Goal: Contribute content

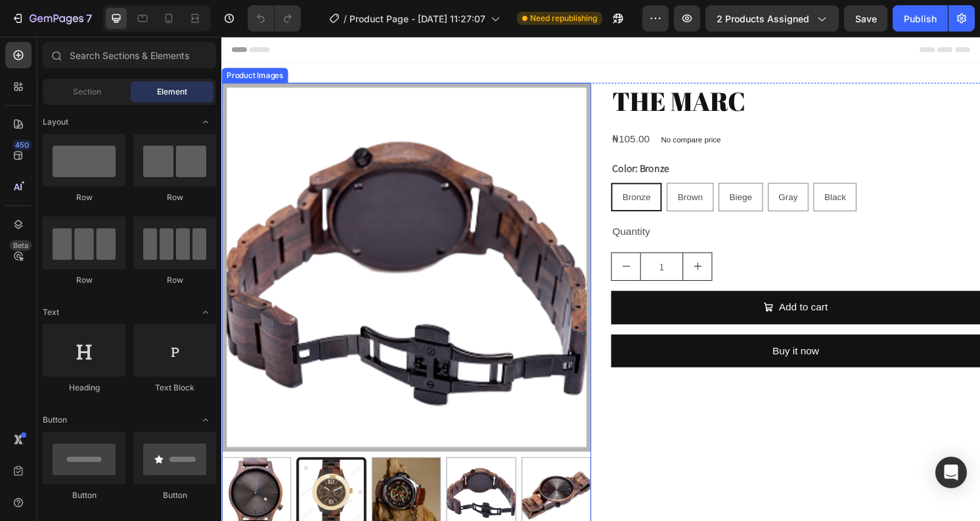
radio input "false"
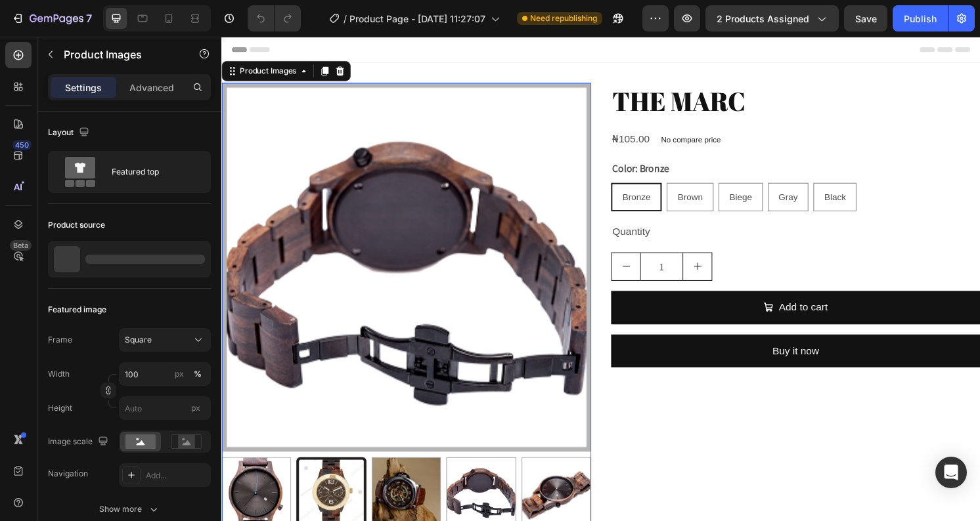
click at [517, 295] on img at bounding box center [412, 276] width 383 height 383
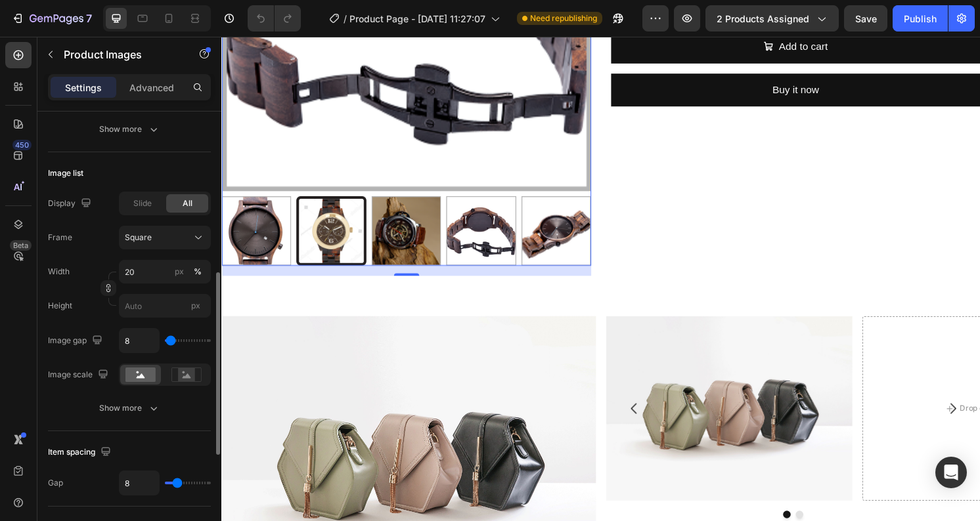
scroll to position [384, 0]
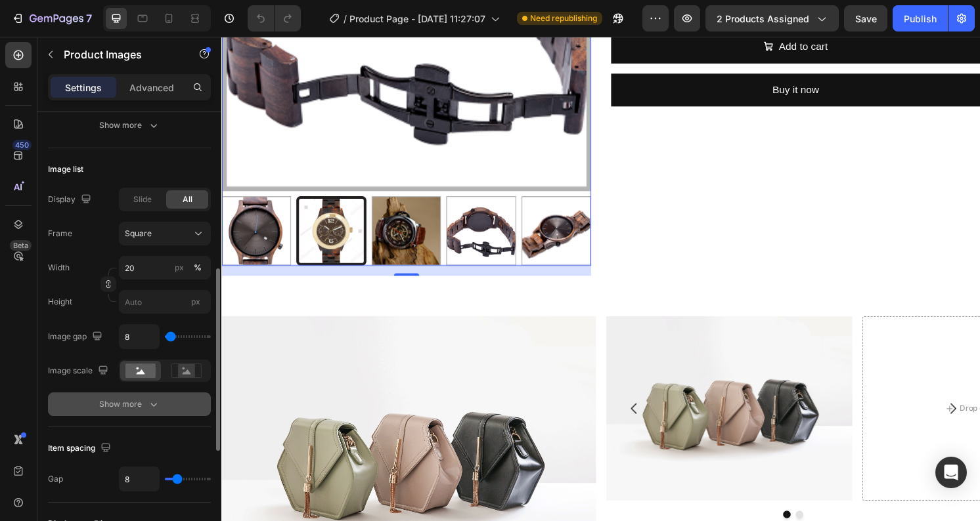
click at [115, 404] on div "Show more" at bounding box center [129, 404] width 61 height 13
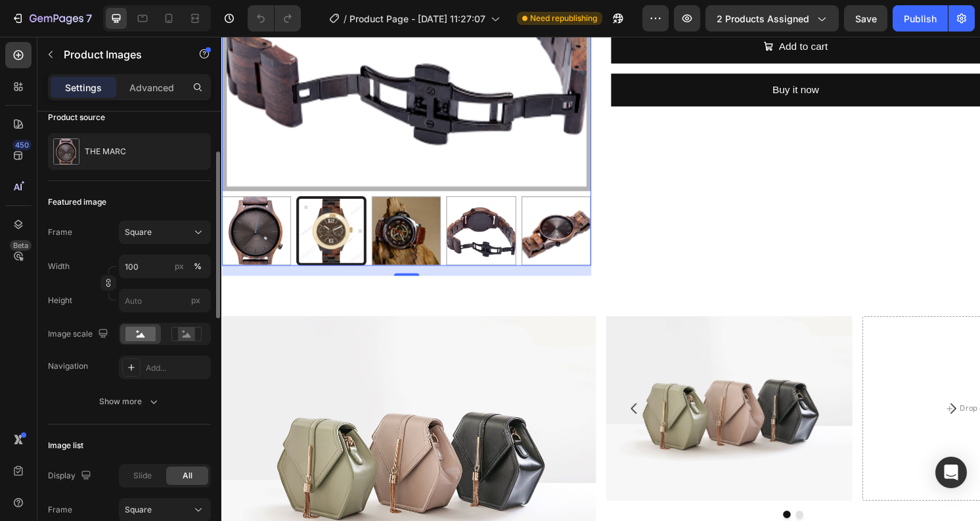
scroll to position [0, 0]
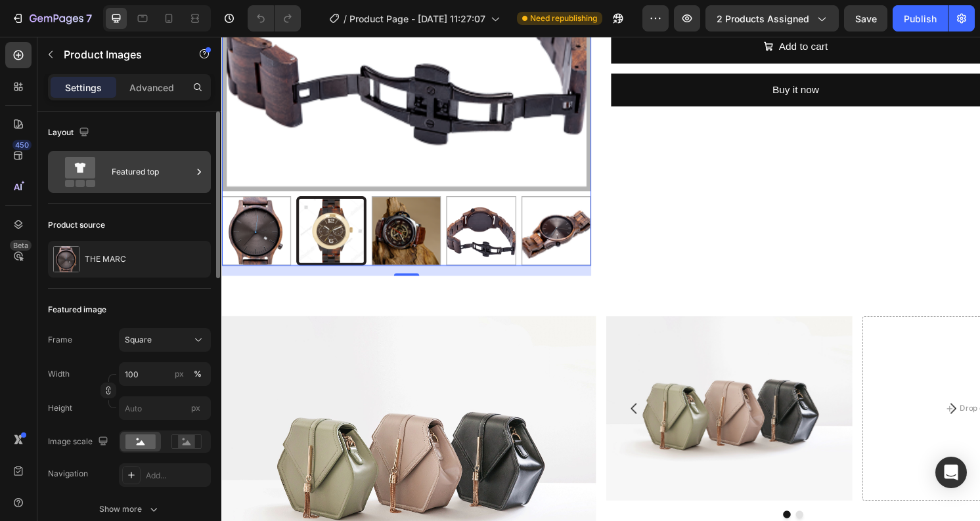
click at [118, 178] on div "Featured top" at bounding box center [152, 172] width 80 height 30
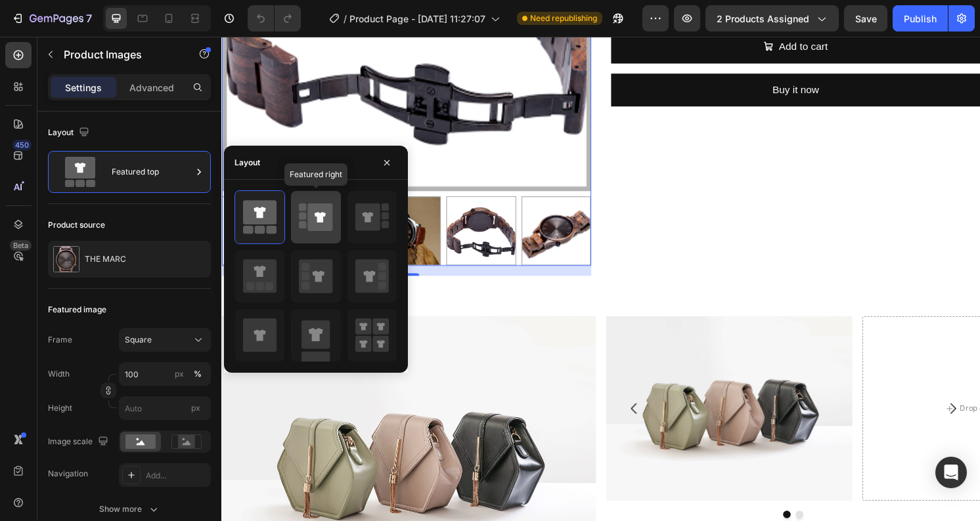
click at [295, 211] on div at bounding box center [315, 217] width 49 height 53
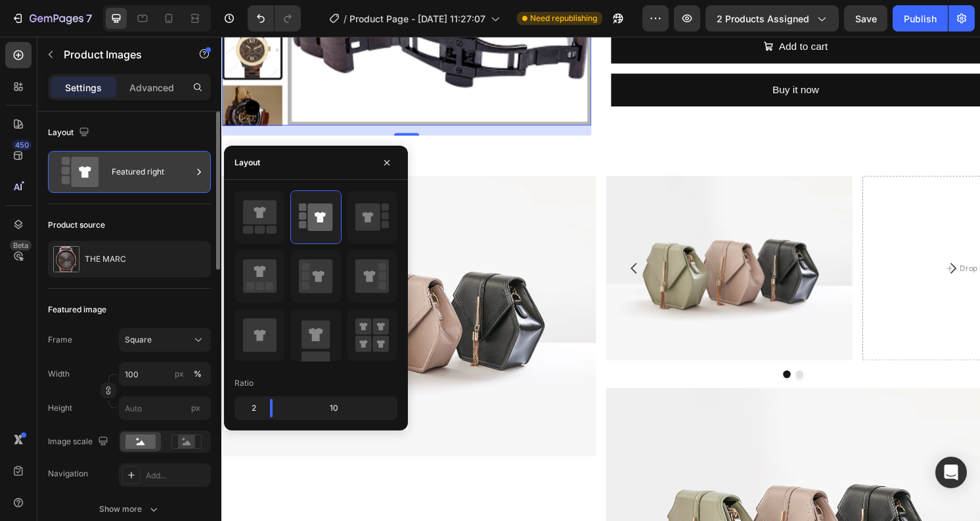
click at [177, 185] on div "Featured right" at bounding box center [152, 172] width 80 height 30
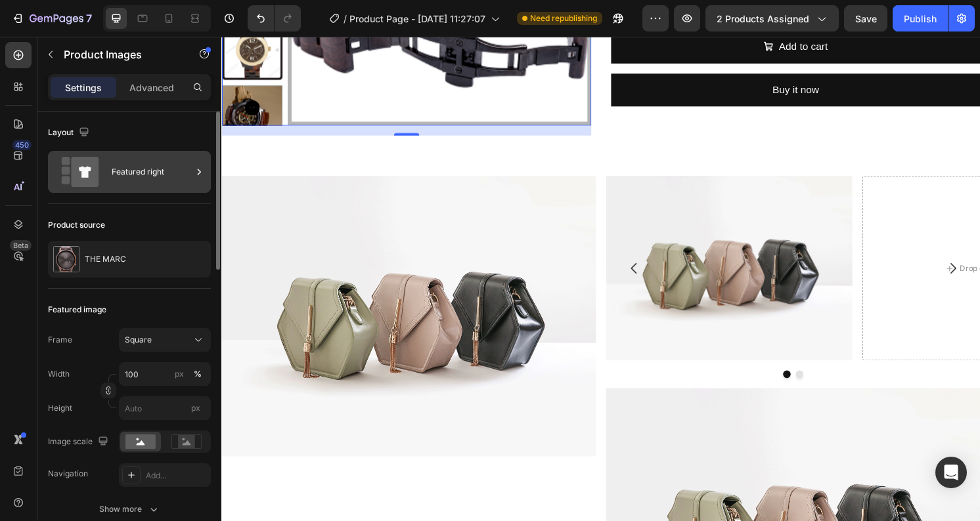
click at [165, 175] on div "Featured right" at bounding box center [152, 172] width 80 height 30
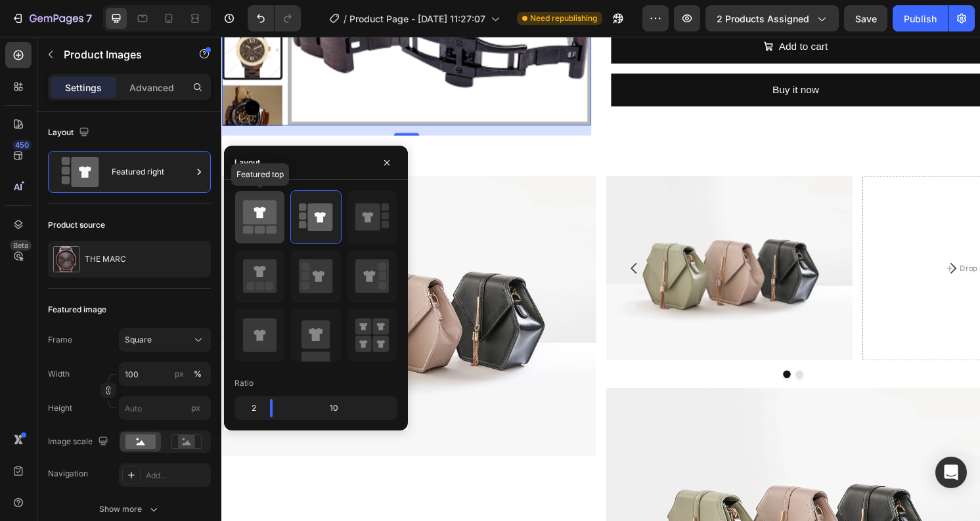
click at [253, 202] on icon at bounding box center [259, 212] width 33 height 24
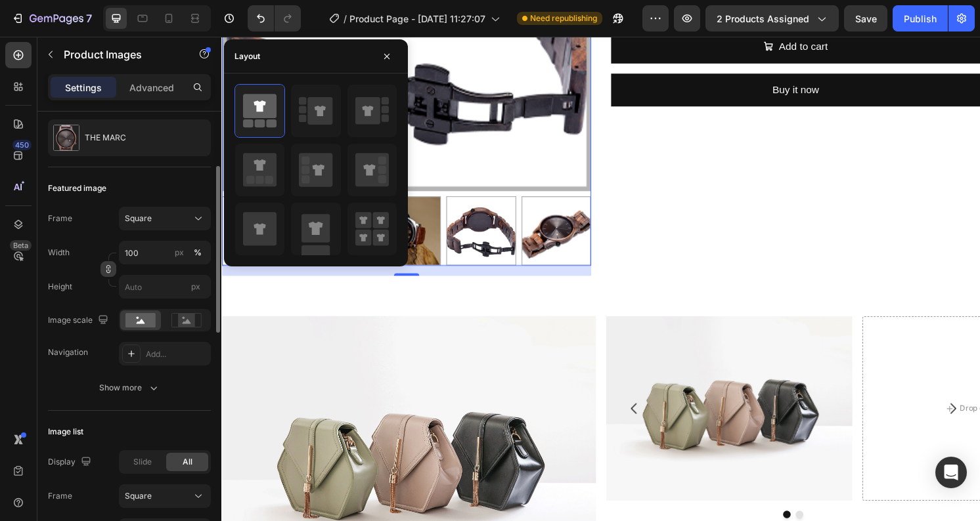
scroll to position [142, 0]
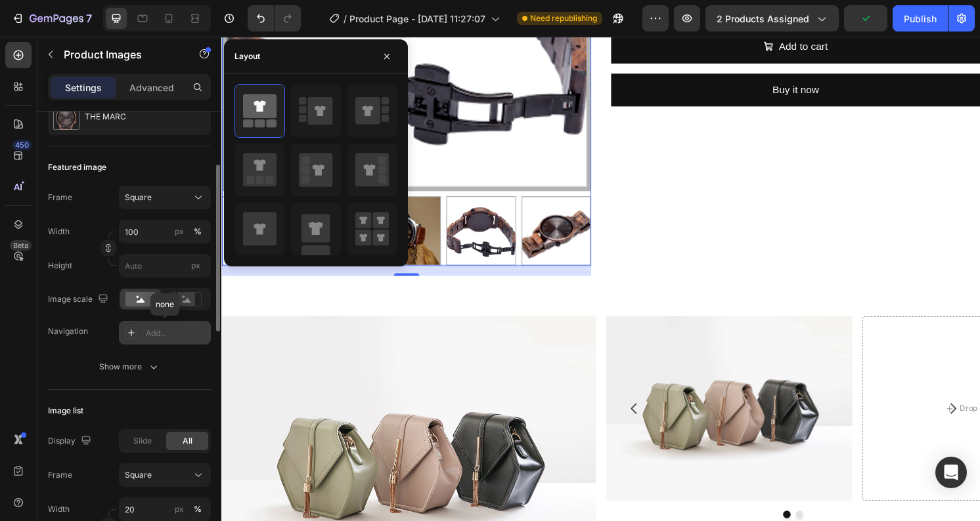
click at [170, 342] on div "Add..." at bounding box center [165, 333] width 92 height 24
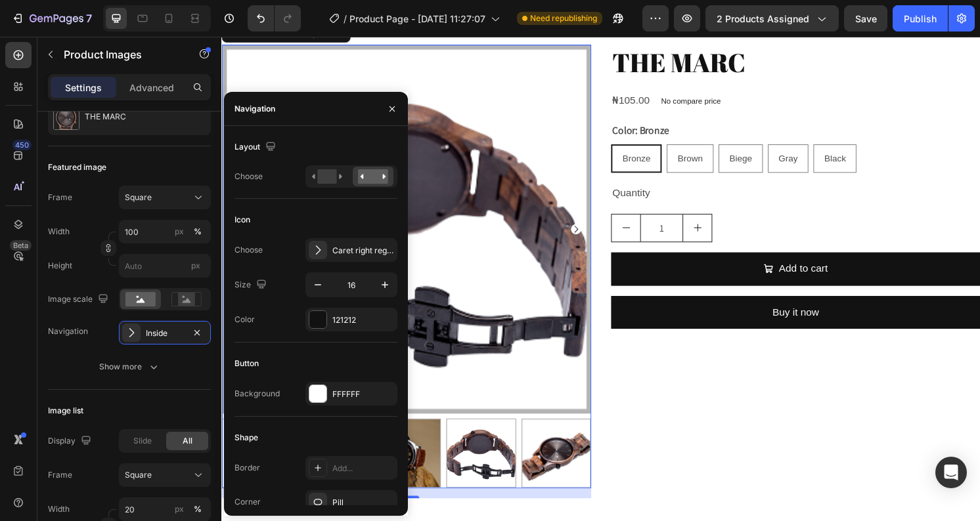
scroll to position [0, 0]
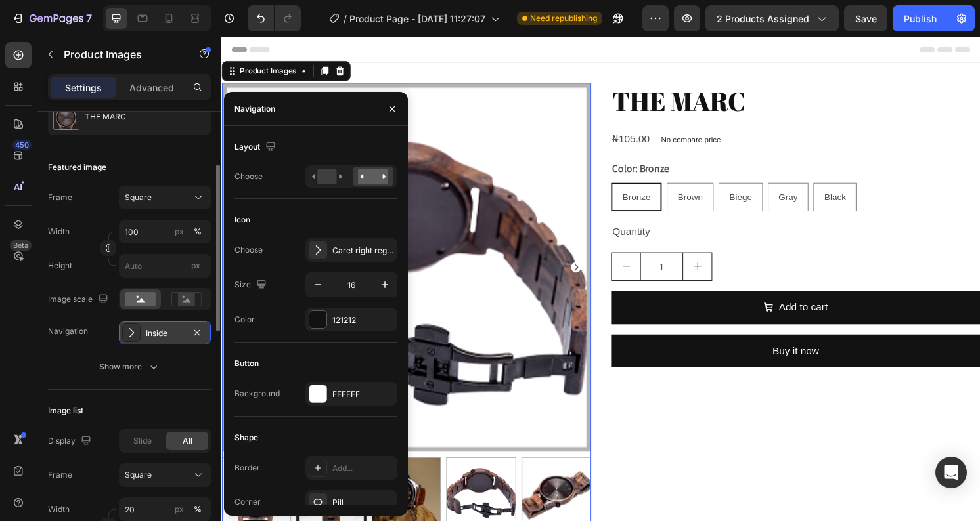
click at [158, 332] on div "Inside" at bounding box center [165, 334] width 38 height 12
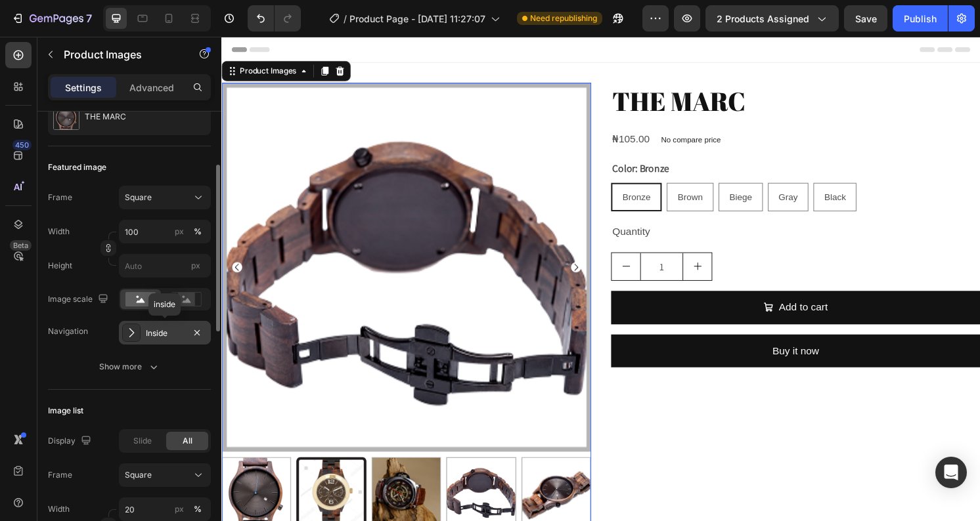
click at [137, 332] on icon at bounding box center [131, 332] width 13 height 13
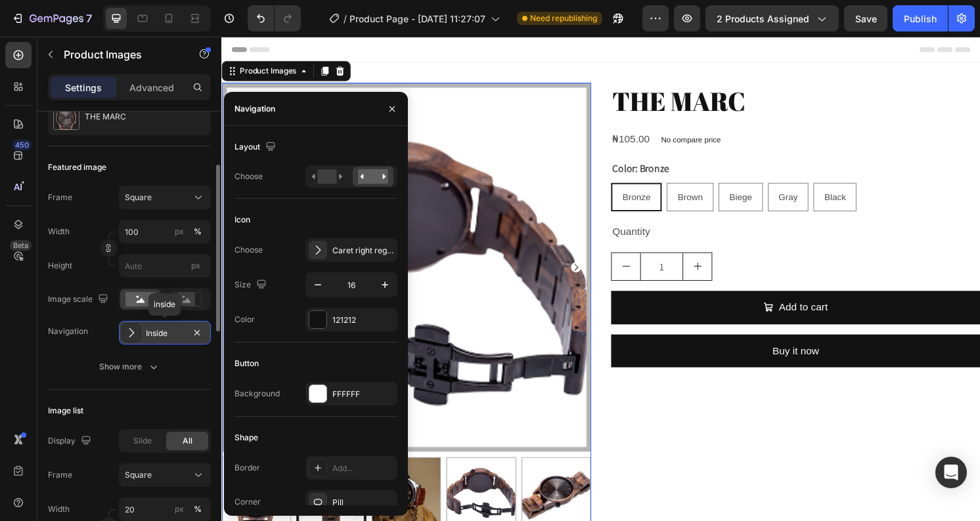
click at [137, 332] on icon at bounding box center [131, 332] width 13 height 13
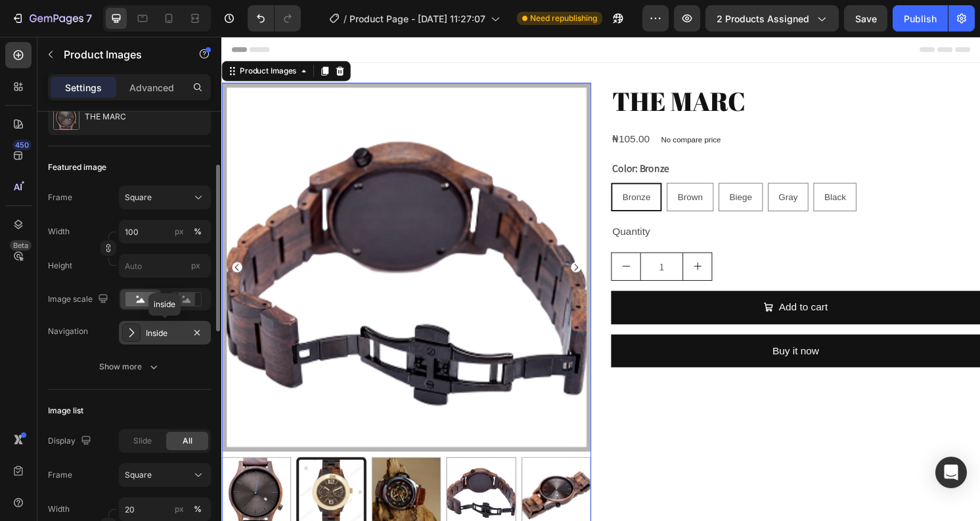
click at [161, 330] on div "Inside" at bounding box center [165, 334] width 38 height 12
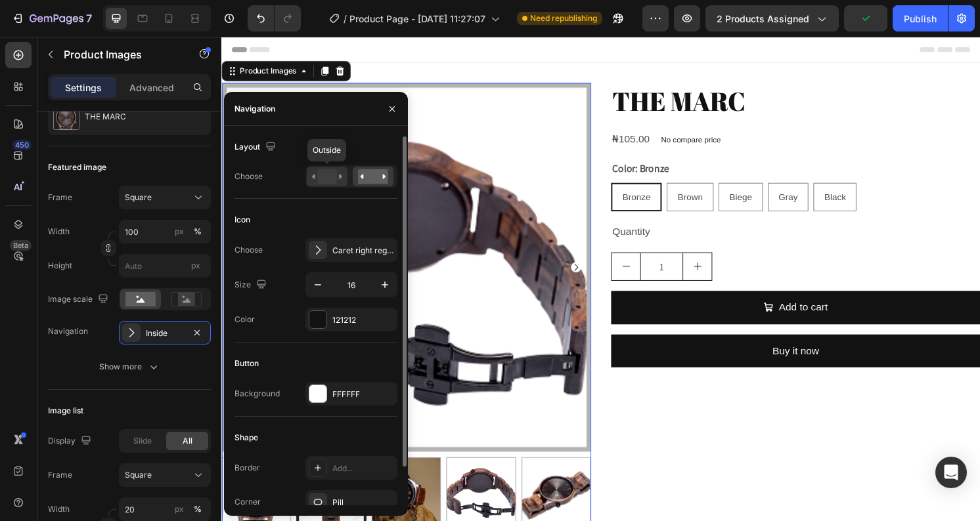
click at [326, 179] on rect at bounding box center [326, 176] width 19 height 14
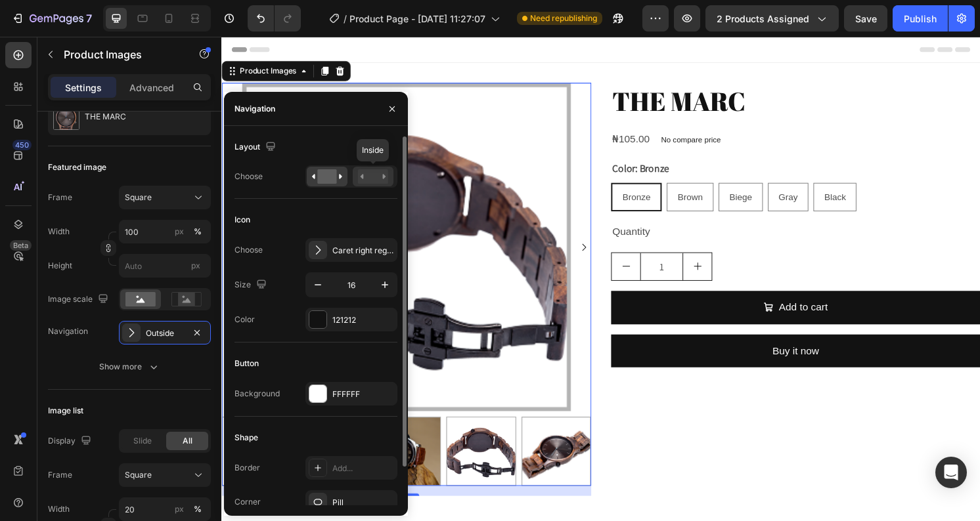
click at [358, 175] on icon at bounding box center [373, 176] width 30 height 14
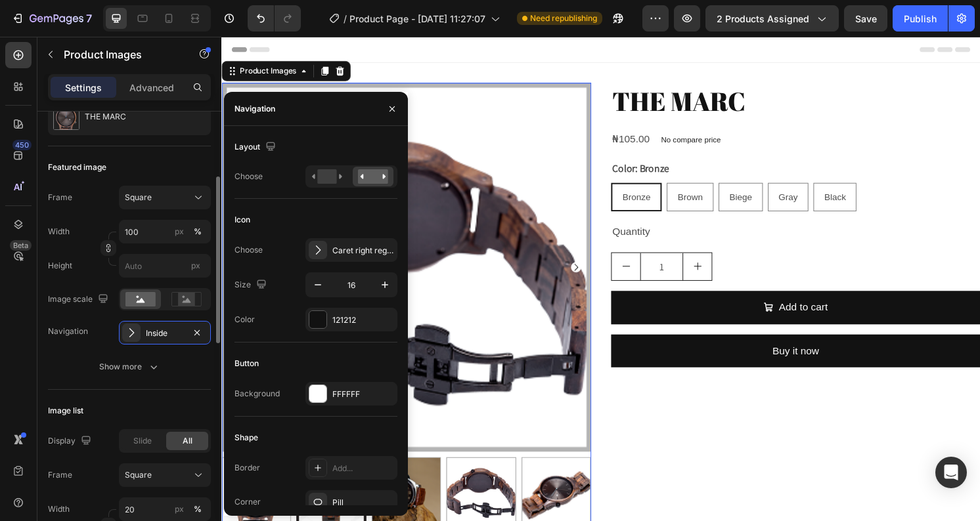
scroll to position [163, 0]
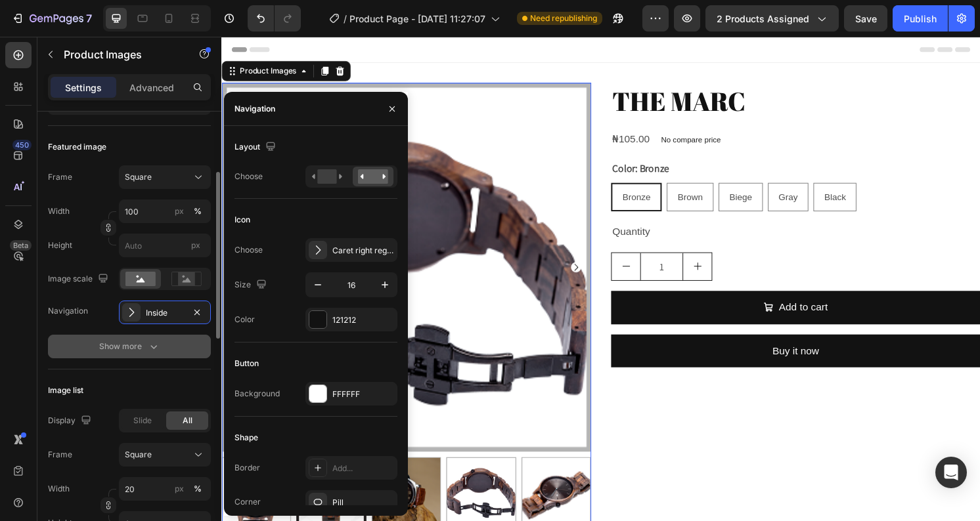
click at [141, 346] on div "Show more" at bounding box center [129, 346] width 61 height 13
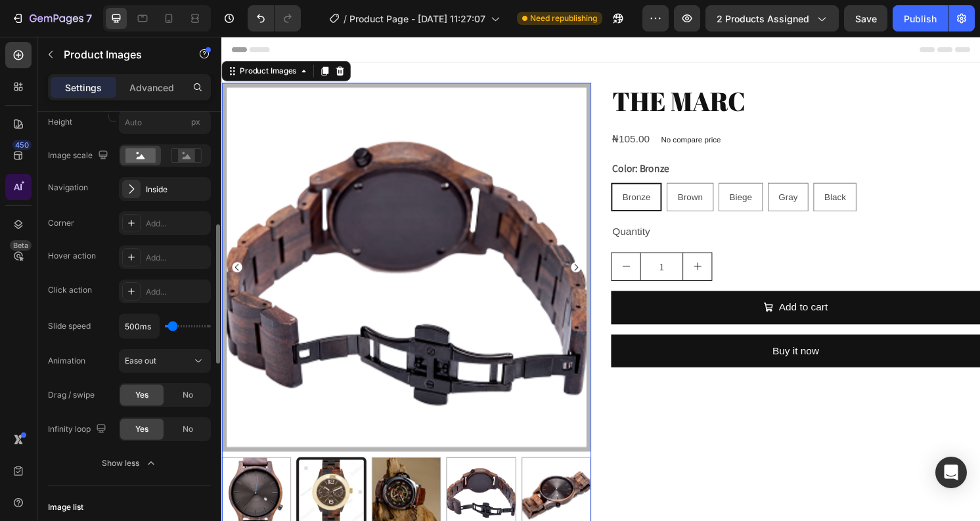
scroll to position [340, 0]
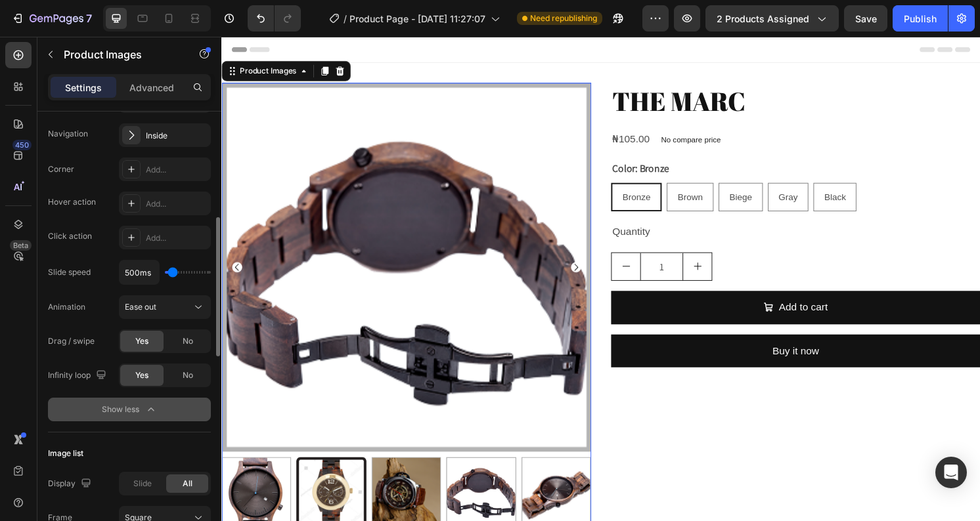
click at [142, 411] on div "Show less" at bounding box center [130, 409] width 56 height 13
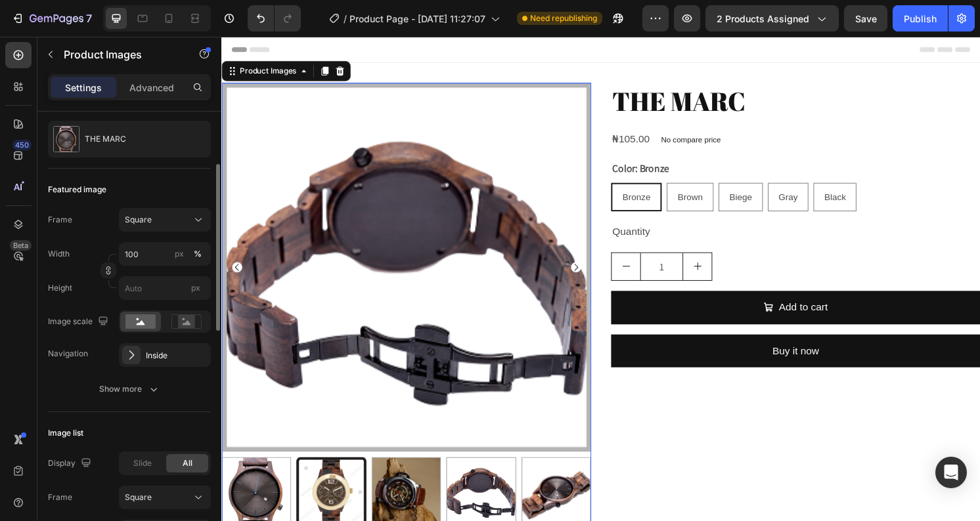
scroll to position [116, 0]
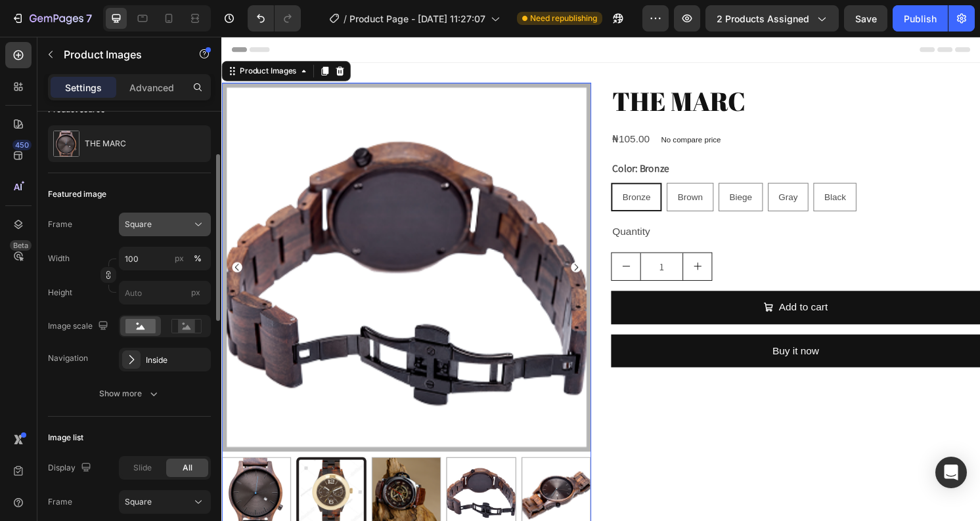
click at [183, 222] on div "Square" at bounding box center [157, 225] width 64 height 12
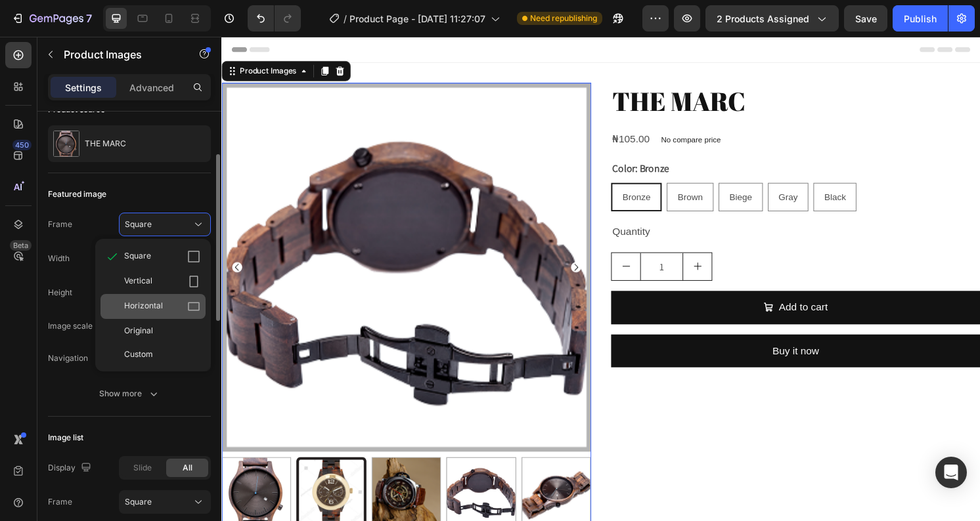
click at [167, 308] on div "Horizontal" at bounding box center [162, 306] width 76 height 13
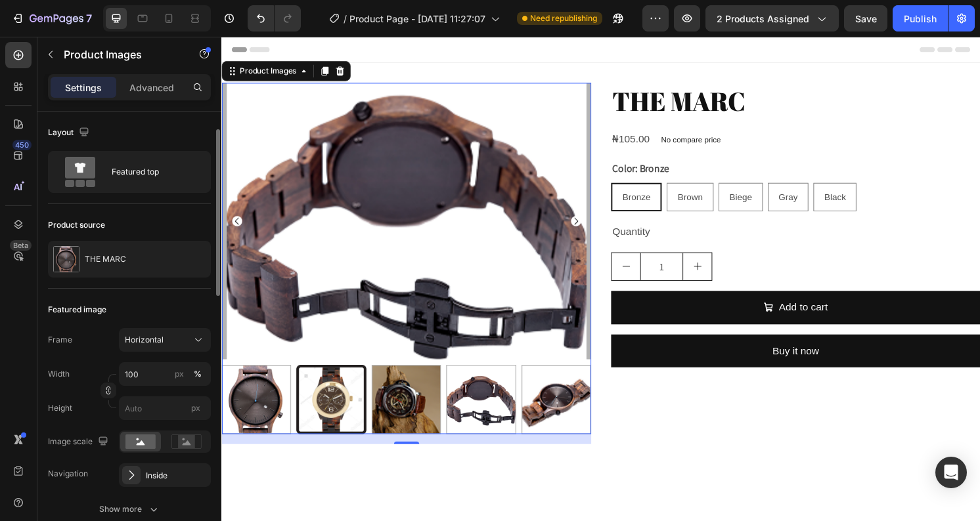
scroll to position [35, 0]
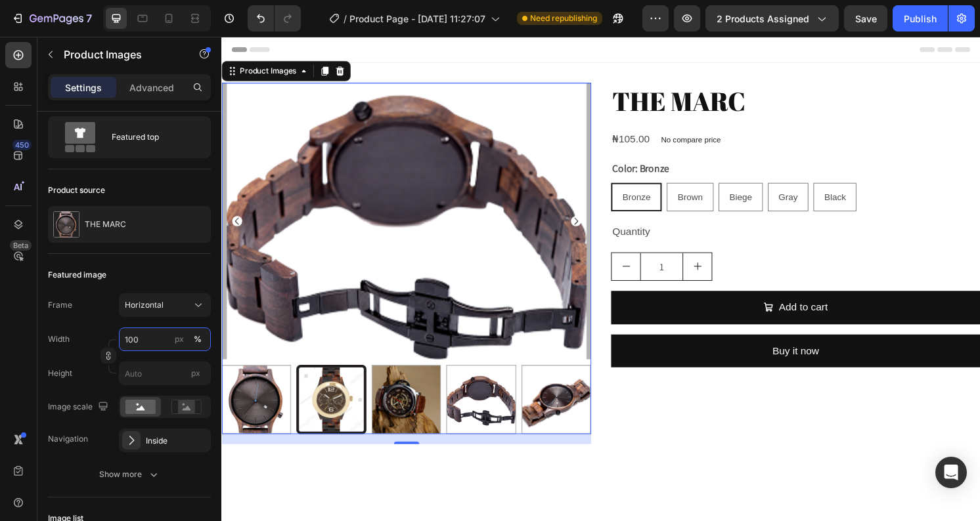
click at [148, 334] on input "100" at bounding box center [165, 340] width 92 height 24
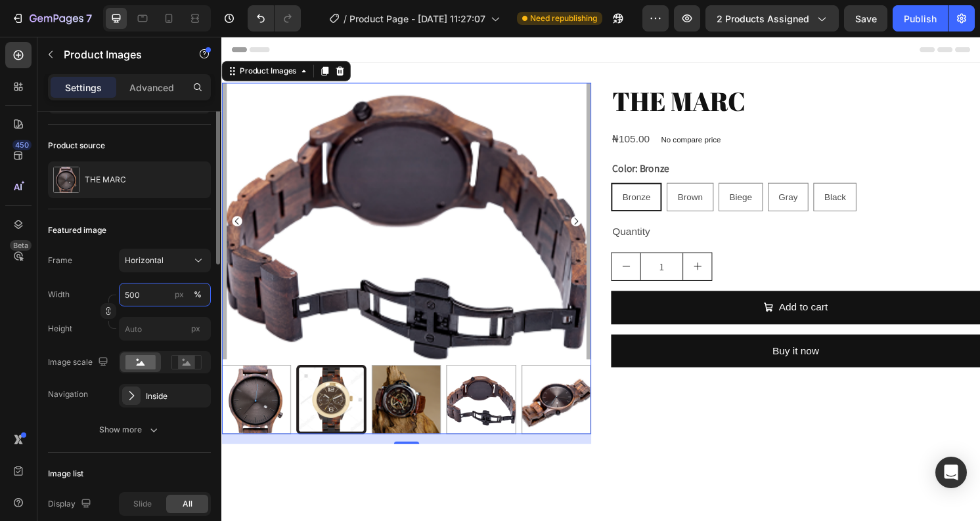
scroll to position [89, 0]
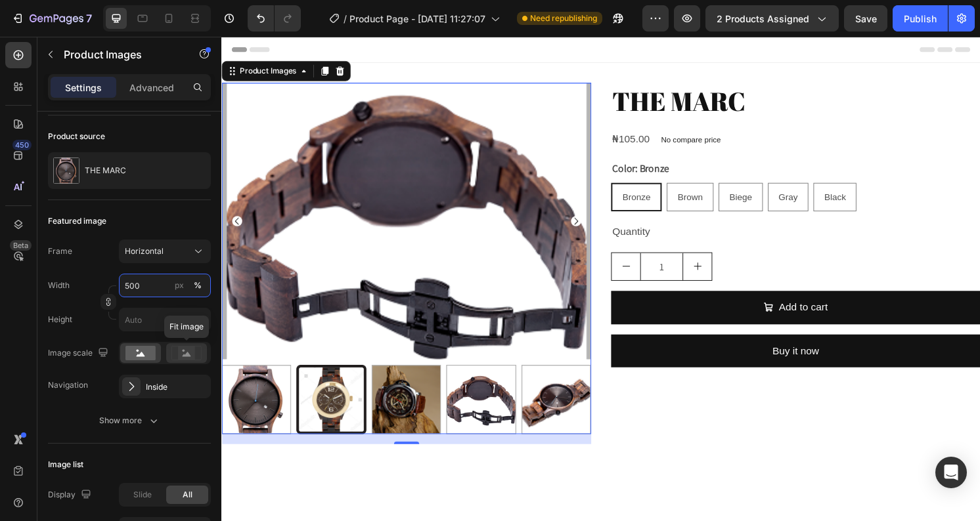
type input "500"
click at [185, 355] on icon at bounding box center [187, 354] width 9 height 5
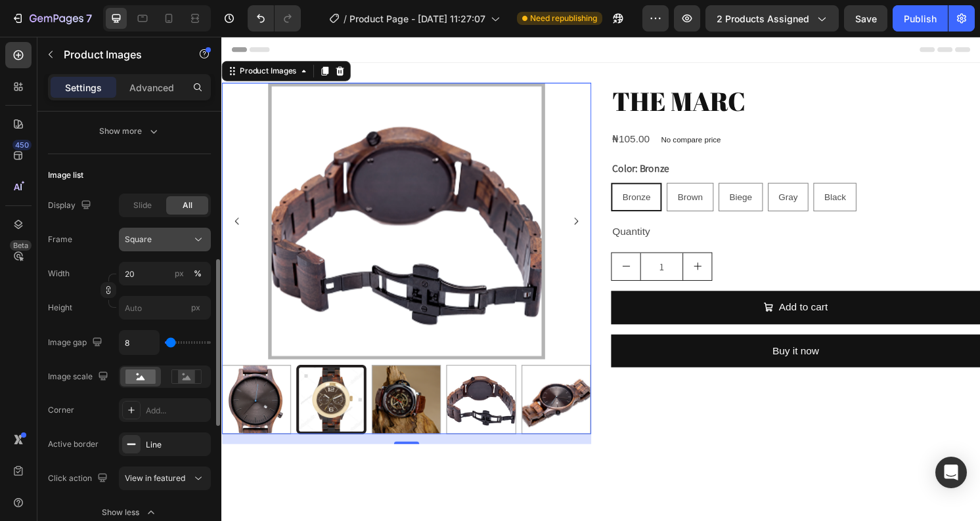
scroll to position [383, 0]
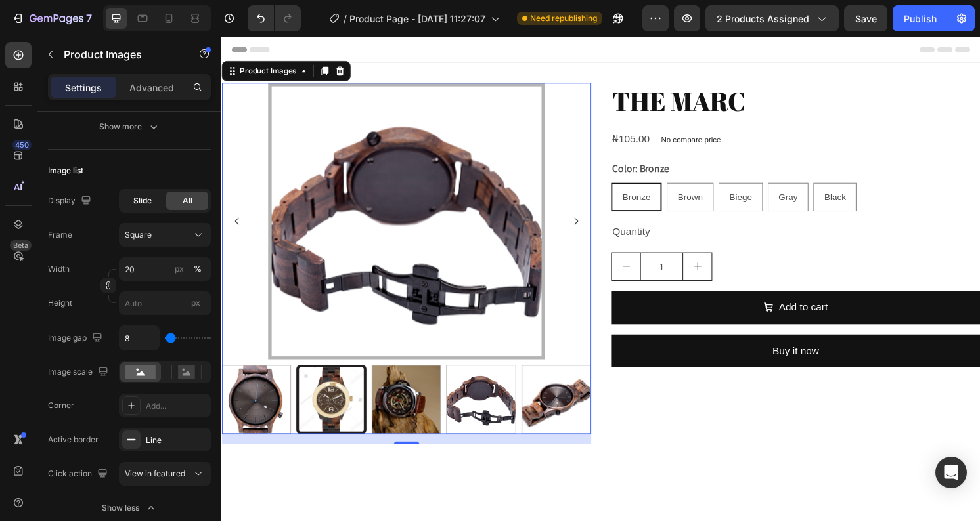
click at [137, 200] on span "Slide" at bounding box center [142, 201] width 18 height 12
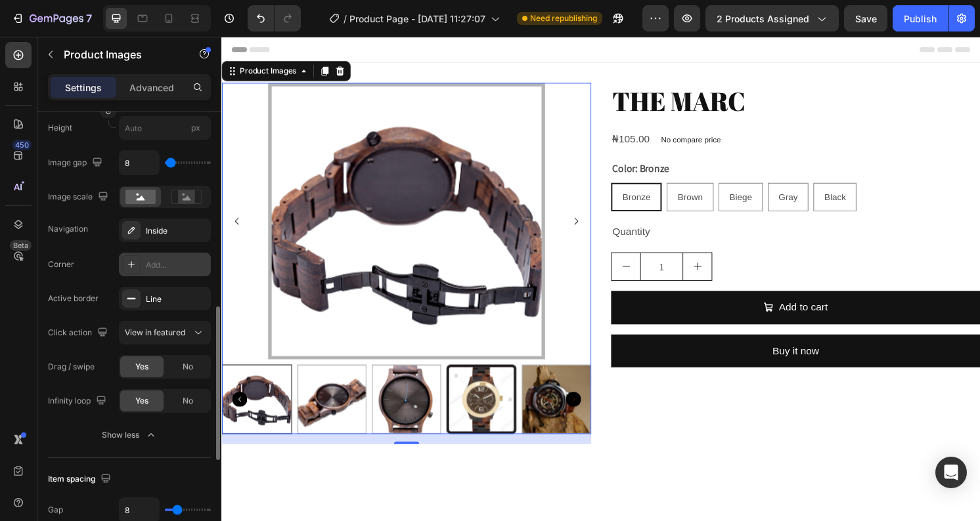
scroll to position [561, 0]
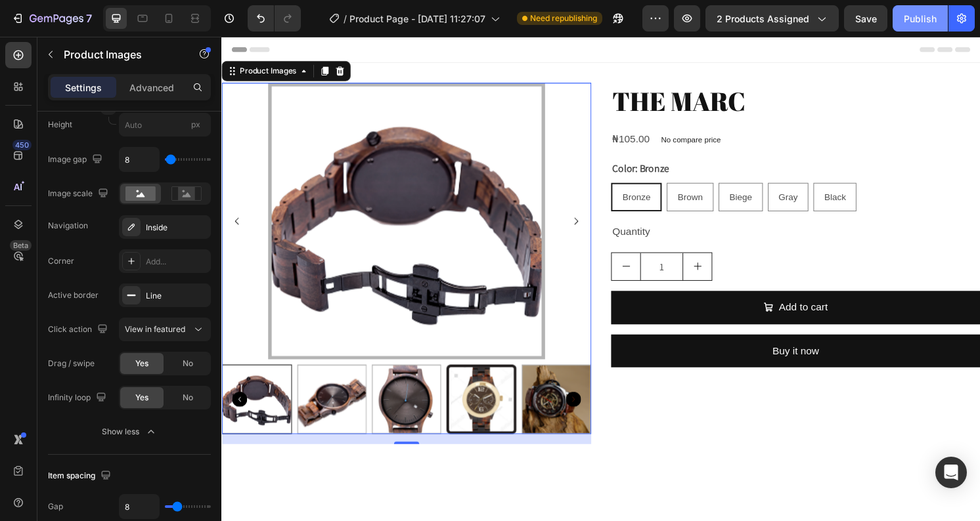
click at [913, 16] on div "Publish" at bounding box center [920, 19] width 33 height 14
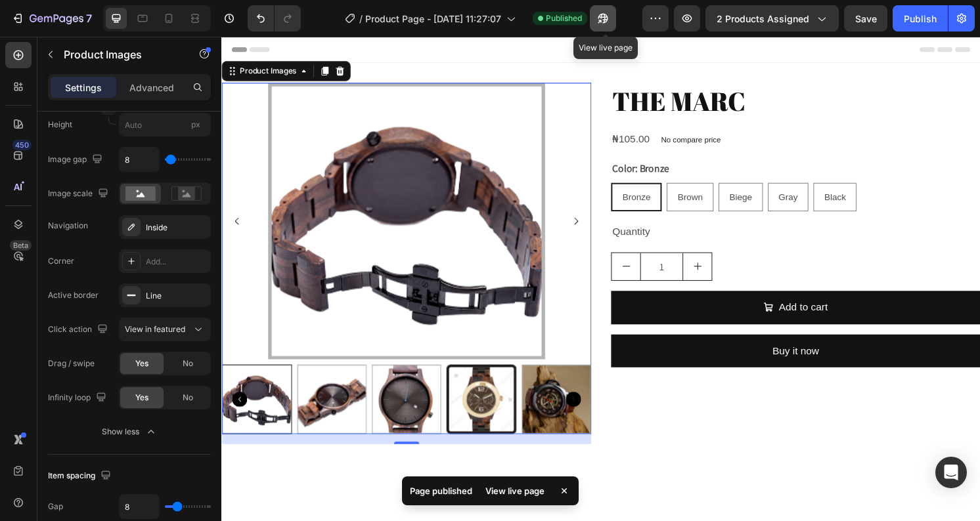
click at [609, 18] on icon "button" at bounding box center [602, 18] width 13 height 13
click at [606, 21] on icon "button" at bounding box center [602, 18] width 13 height 13
